Goal: Task Accomplishment & Management: Manage account settings

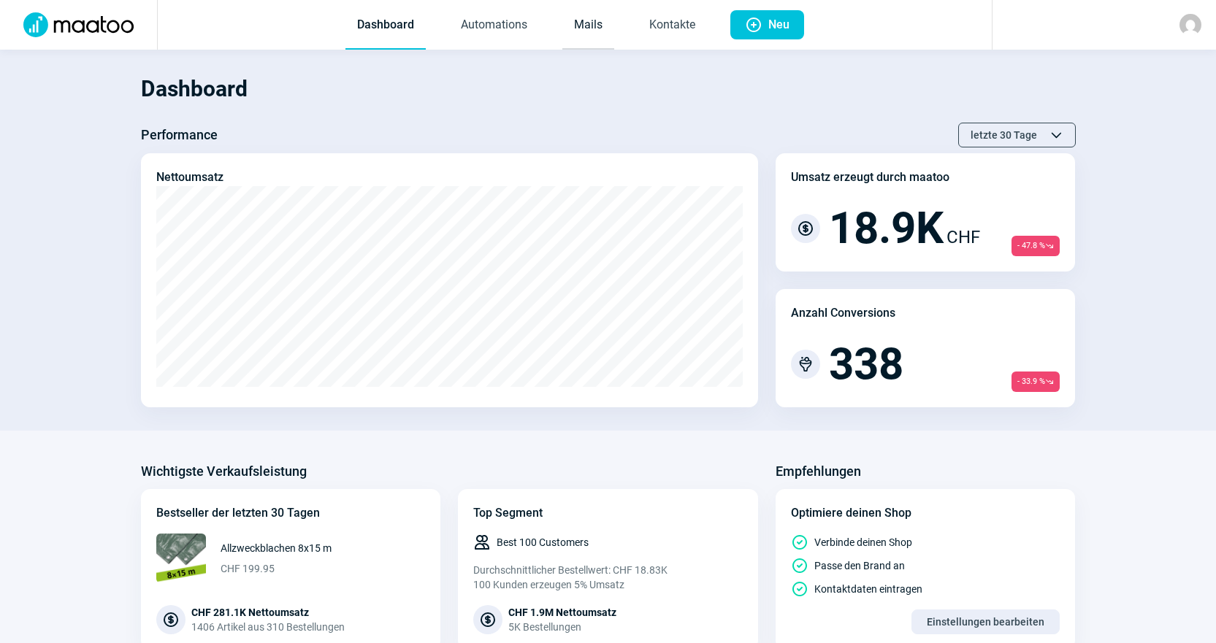
click at [569, 42] on link "Mails" at bounding box center [588, 25] width 52 height 48
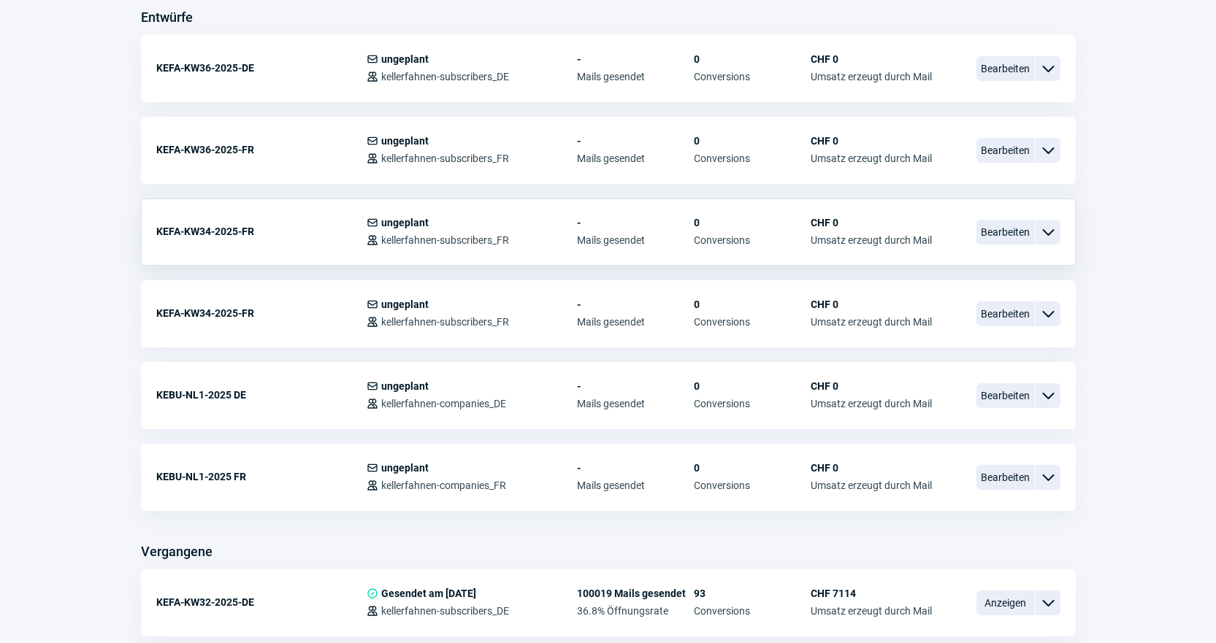
scroll to position [657, 0]
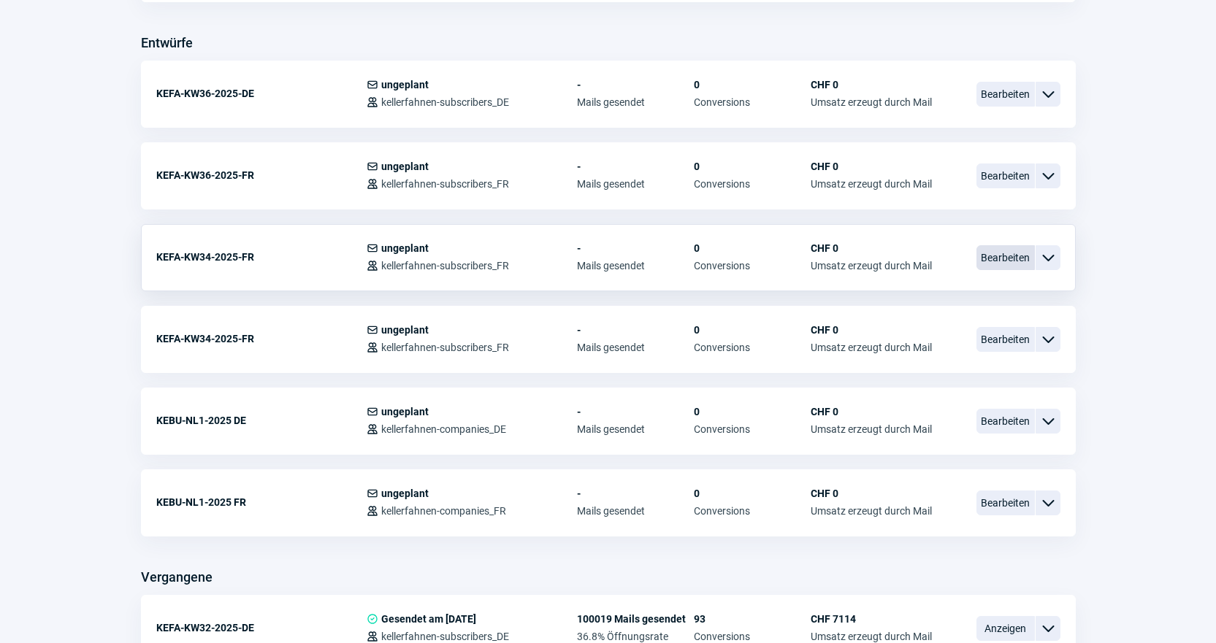
click at [1016, 258] on span "Bearbeiten" at bounding box center [1005, 257] width 58 height 25
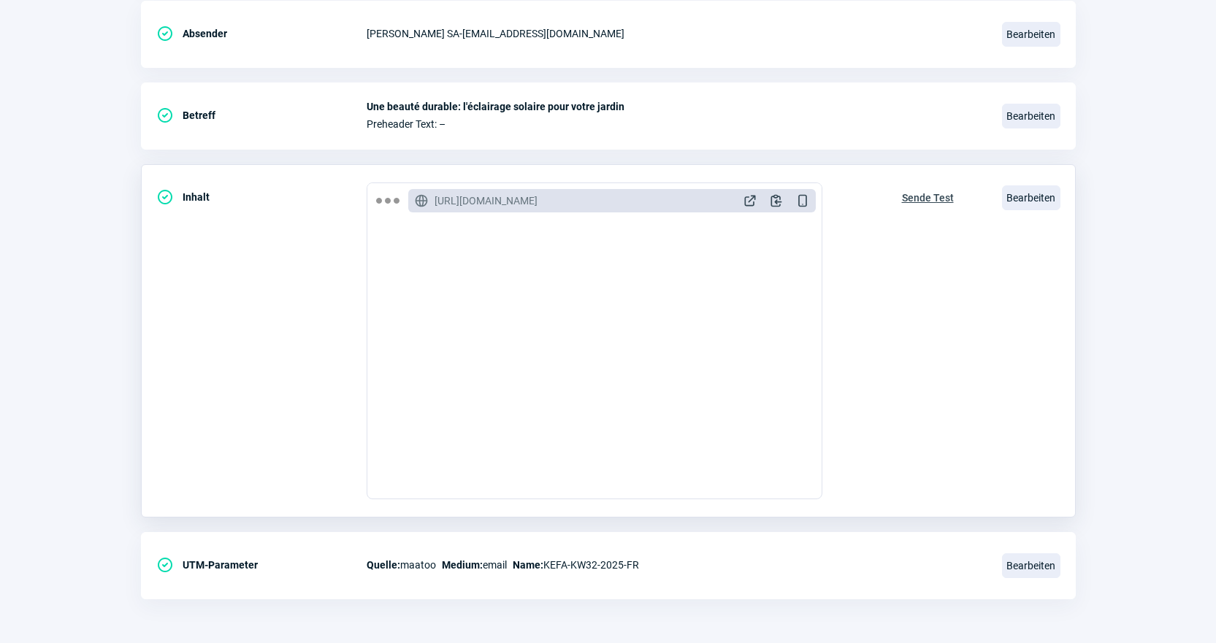
scroll to position [365, 0]
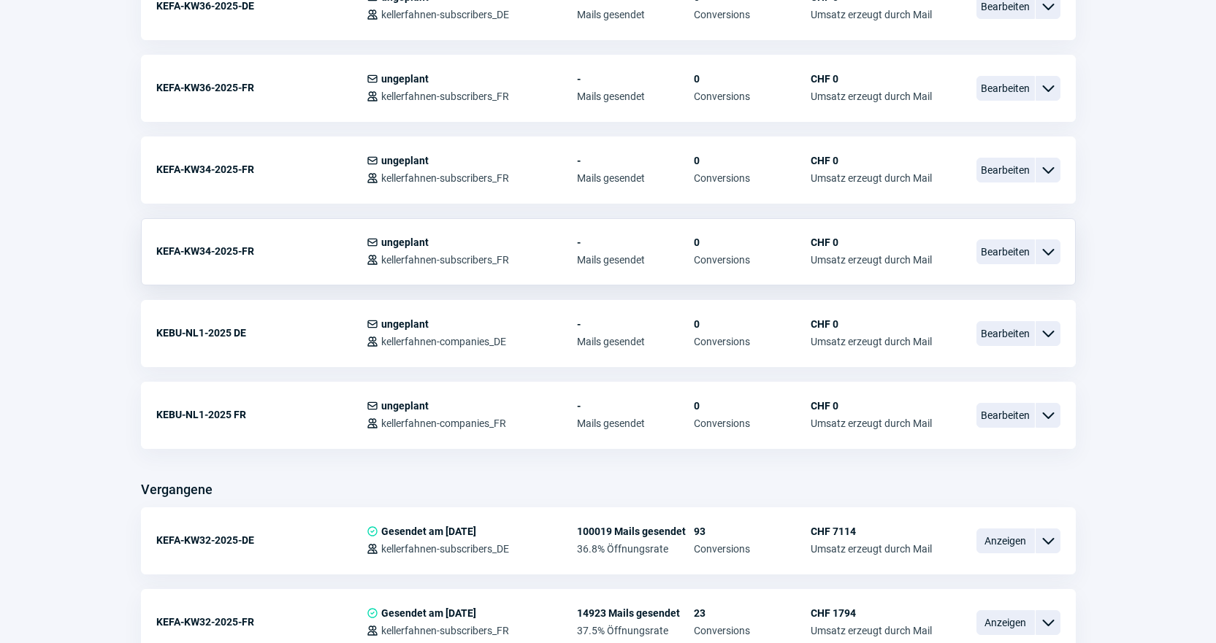
scroll to position [730, 0]
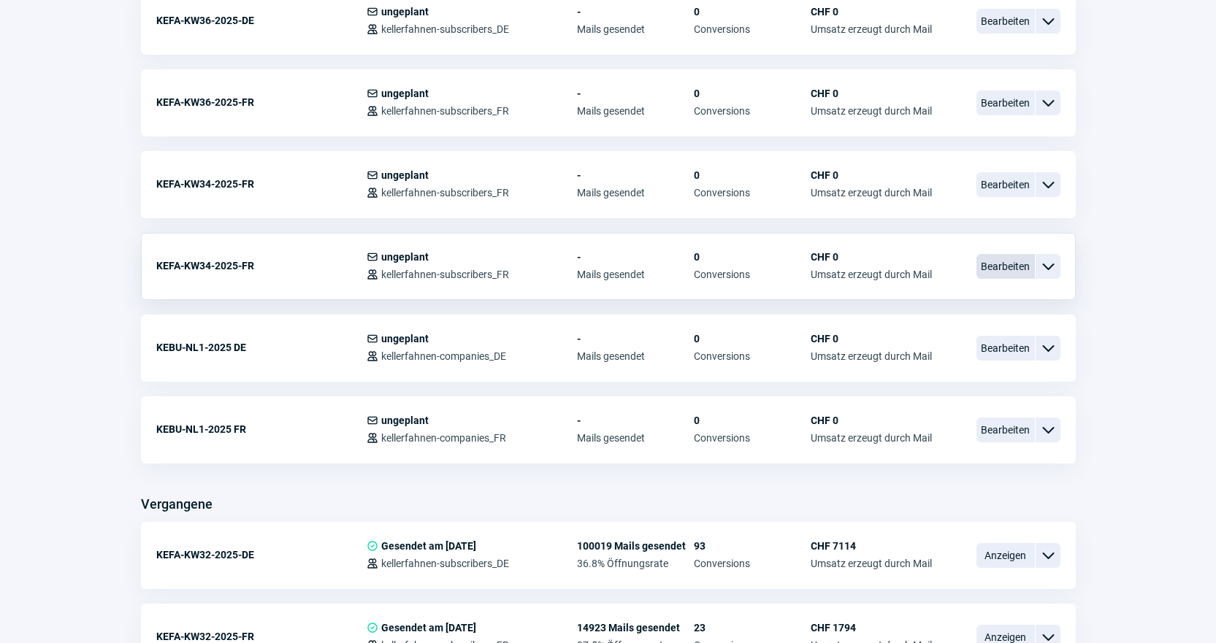
click at [1007, 263] on span "Bearbeiten" at bounding box center [1005, 266] width 58 height 25
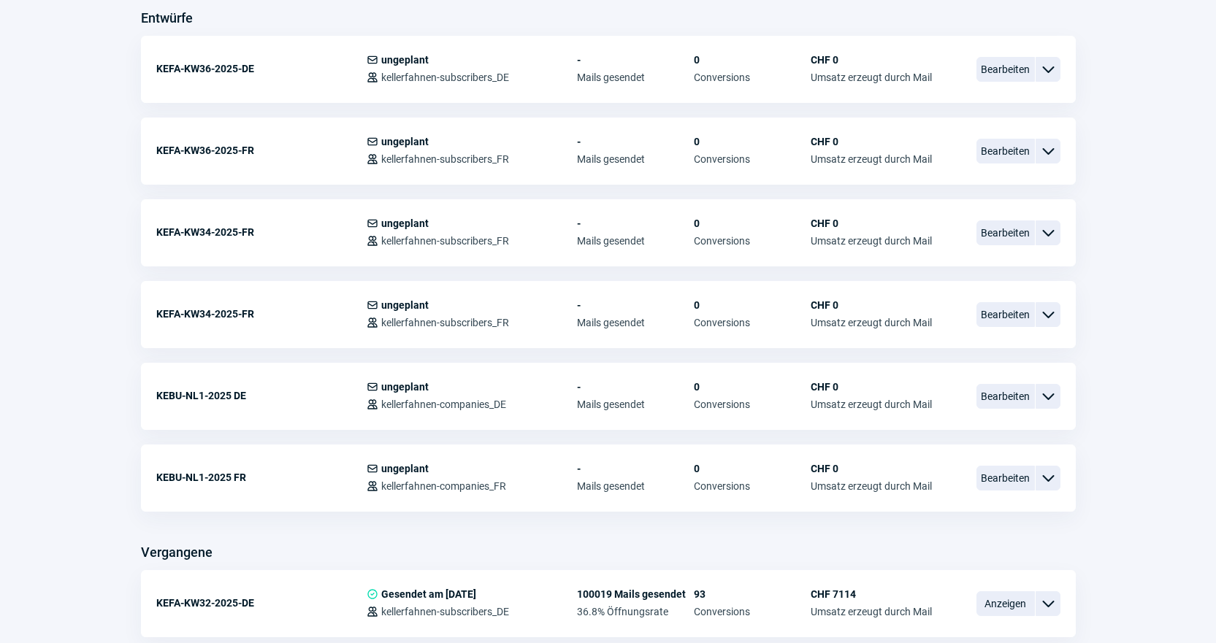
scroll to position [657, 0]
